Goal: Find specific page/section: Find specific page/section

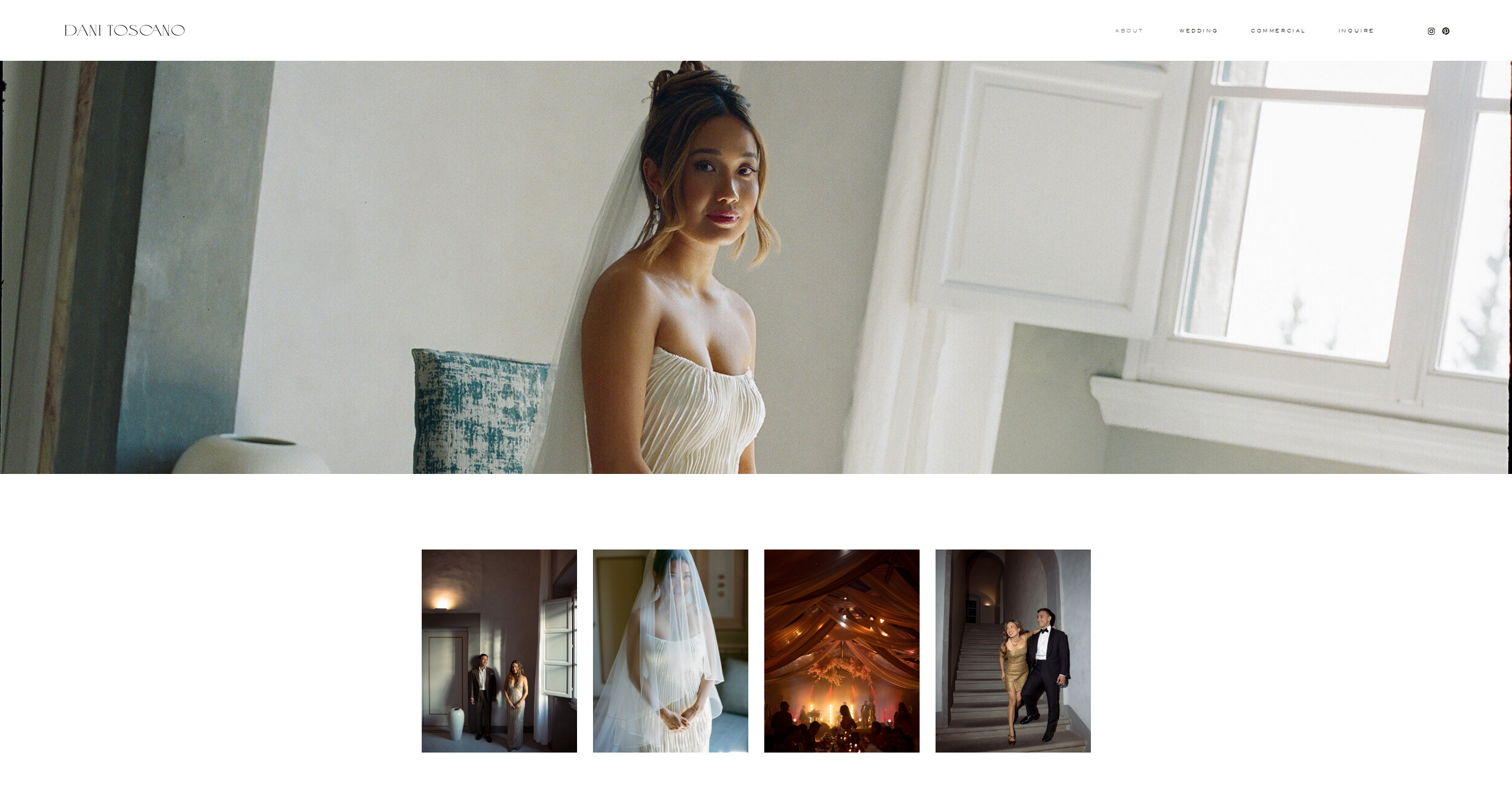
click at [1125, 29] on h3 "About" at bounding box center [1128, 30] width 26 height 4
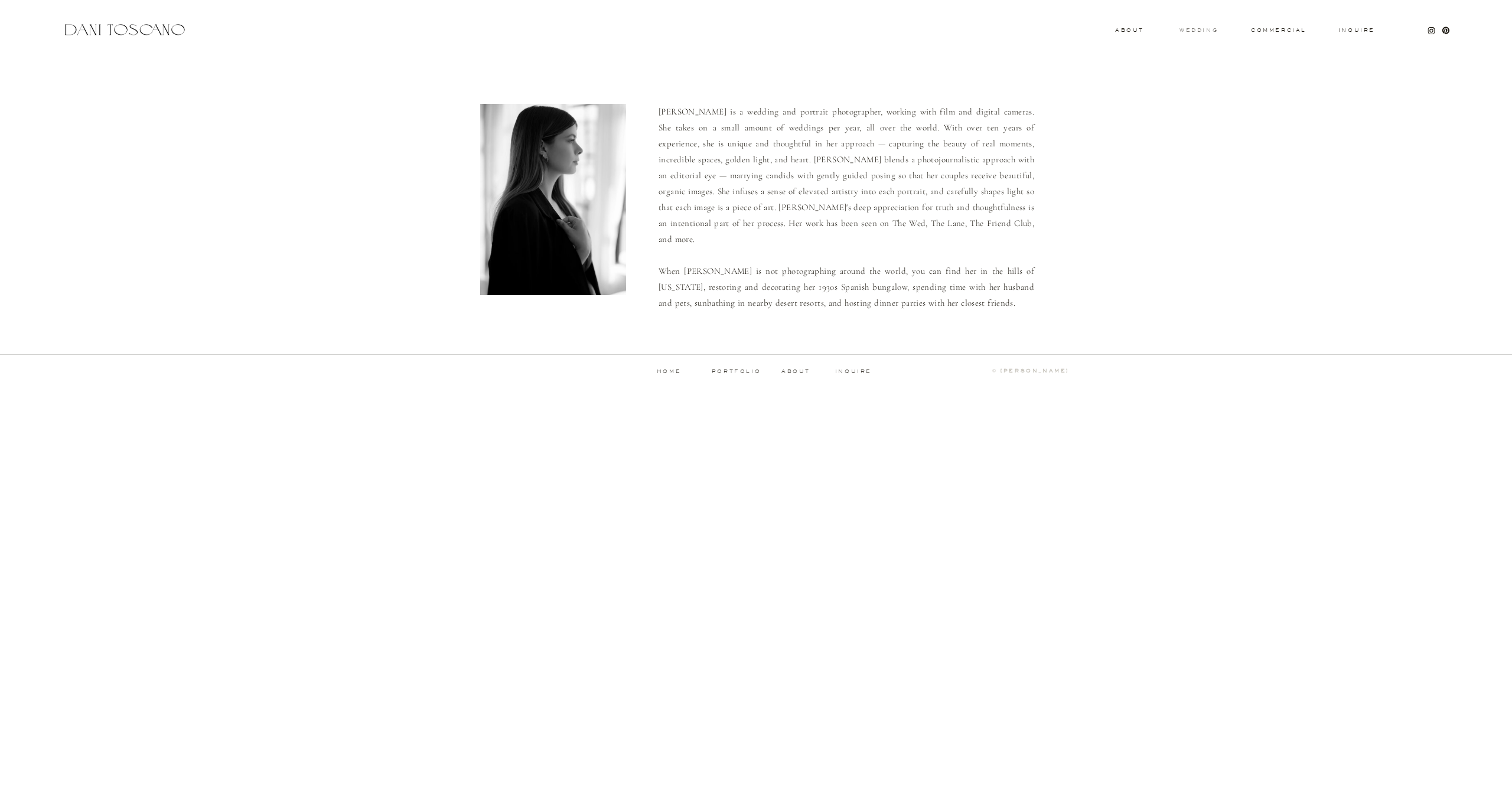
click at [1210, 31] on h3 "wedding" at bounding box center [1198, 29] width 38 height 4
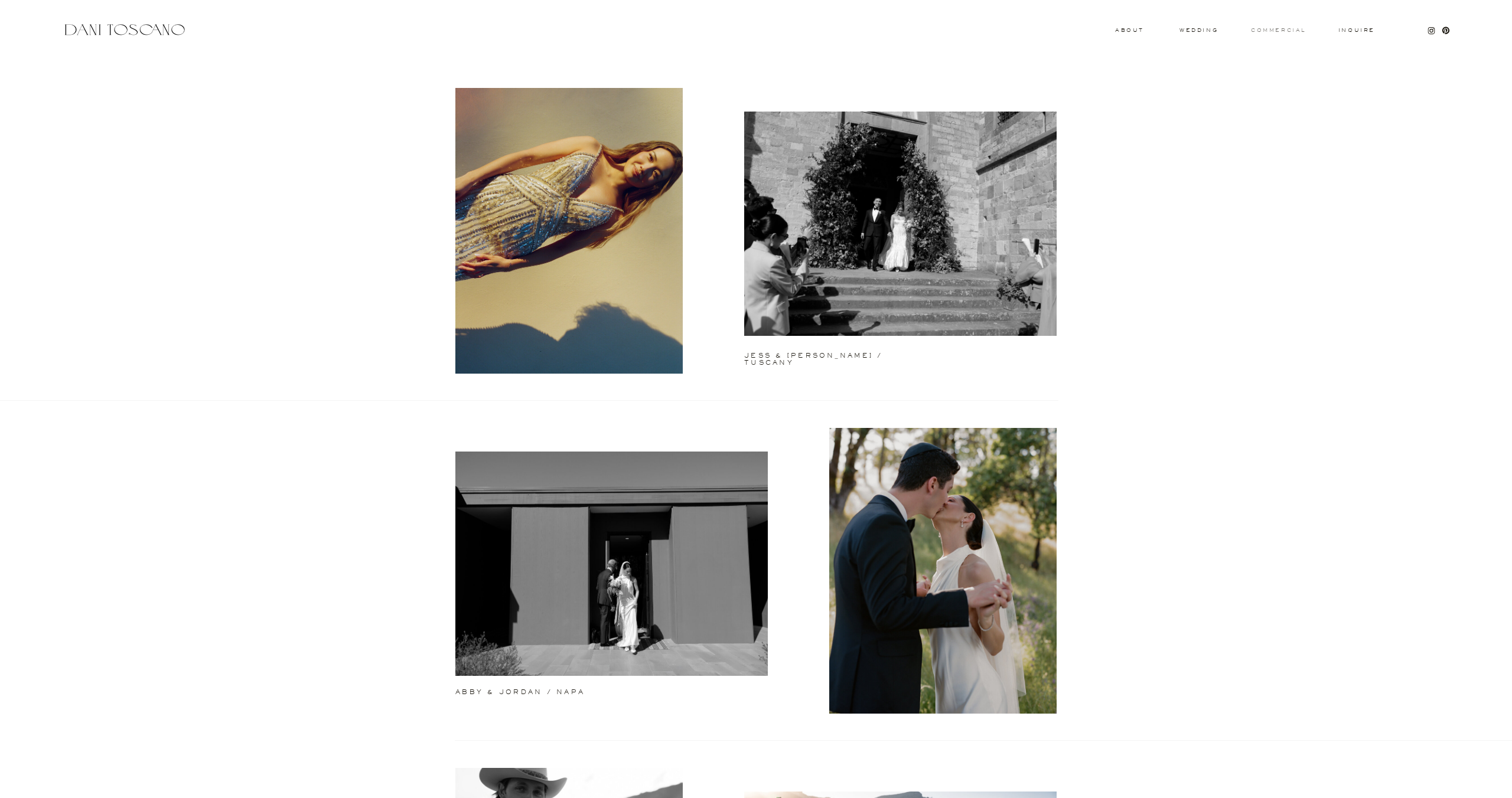
click at [1268, 31] on h3 "commercial" at bounding box center [1277, 30] width 54 height 5
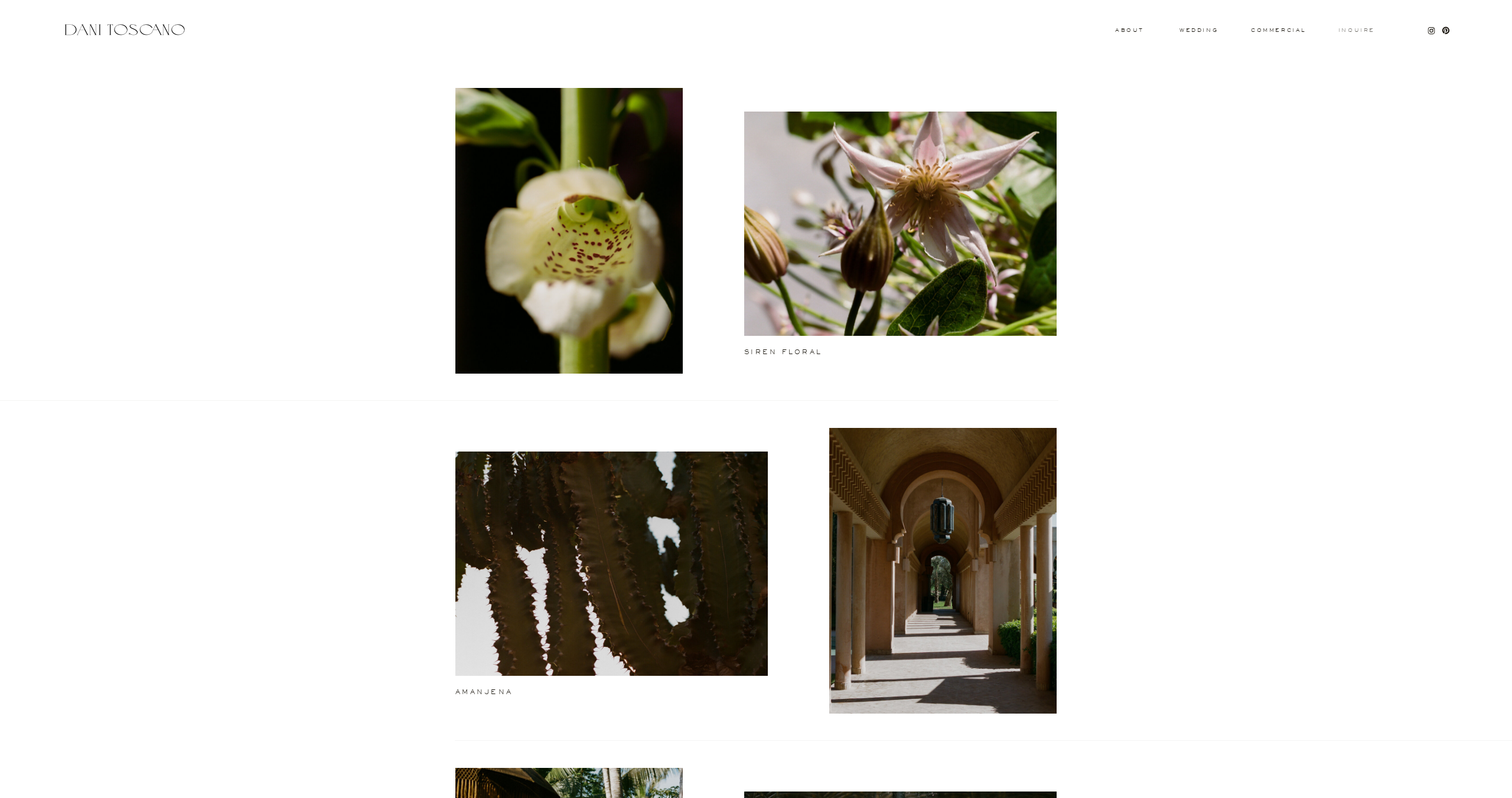
click at [1352, 32] on h3 "Inquire" at bounding box center [1356, 31] width 38 height 6
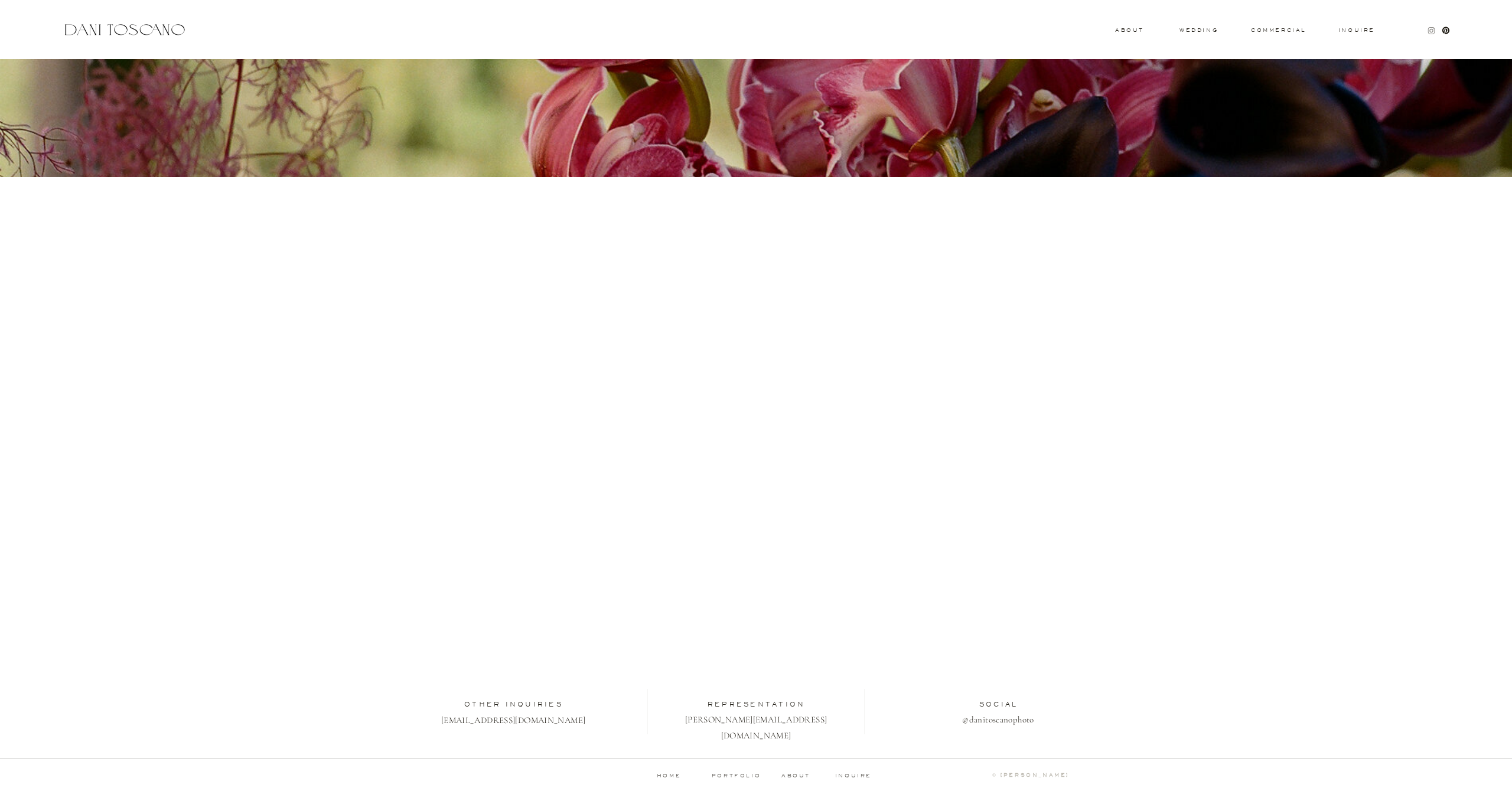
click at [1431, 29] on icon at bounding box center [1431, 31] width 9 height 9
